Goal: Navigation & Orientation: Go to known website

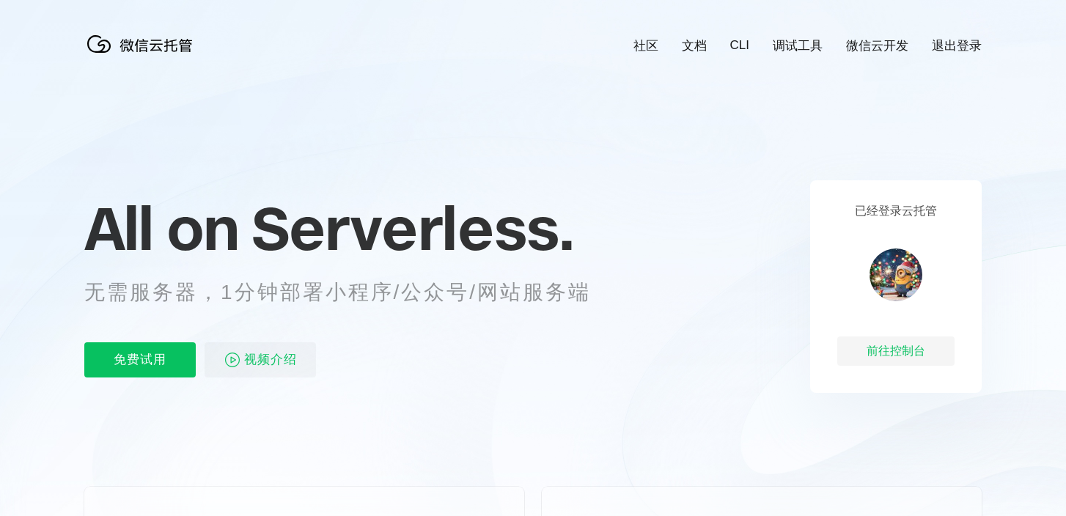
scroll to position [0, 2608]
click at [903, 271] on img at bounding box center [896, 275] width 53 height 53
click at [995, 269] on icon at bounding box center [533, 396] width 1408 height 792
click at [897, 350] on div "前往控制台" at bounding box center [895, 351] width 117 height 29
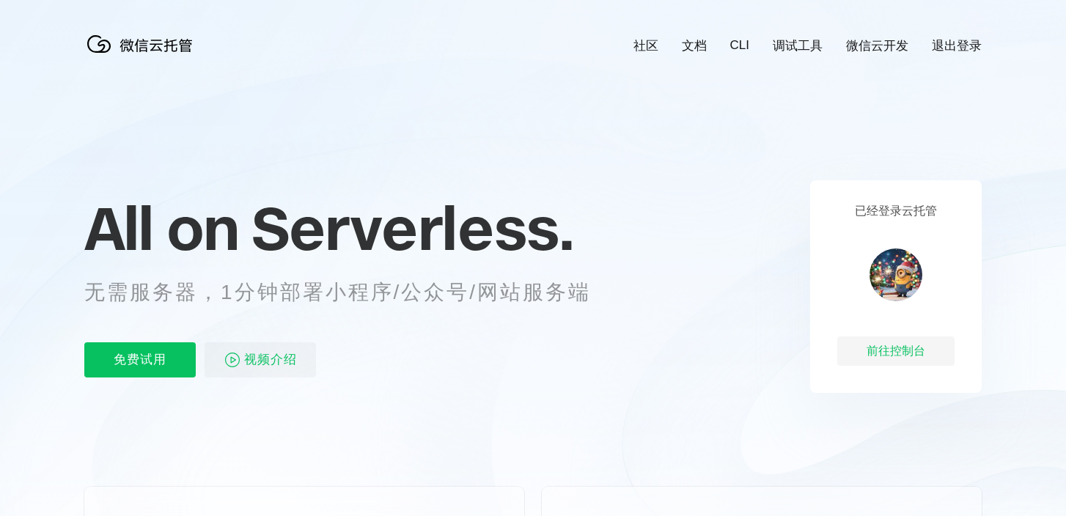
click at [747, 158] on icon at bounding box center [533, 396] width 1408 height 792
